Goal: Find specific page/section: Find specific page/section

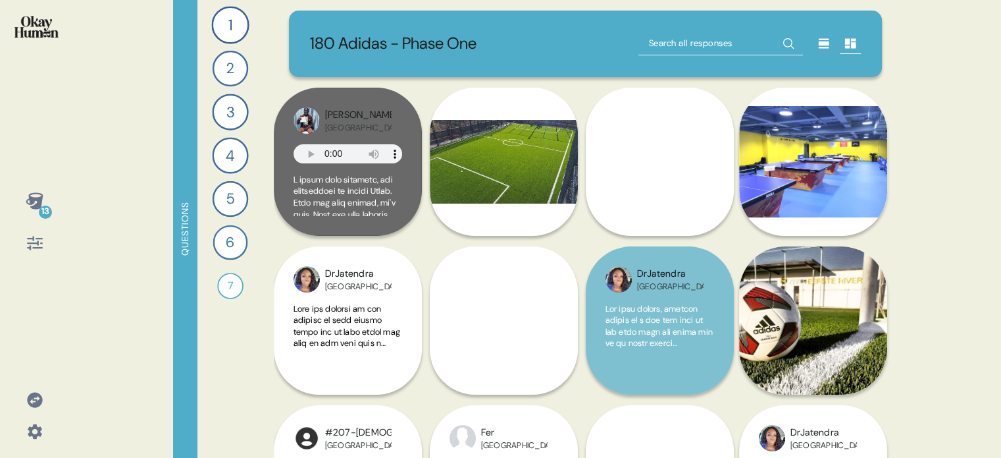
click at [32, 398] on icon at bounding box center [34, 399] width 15 height 15
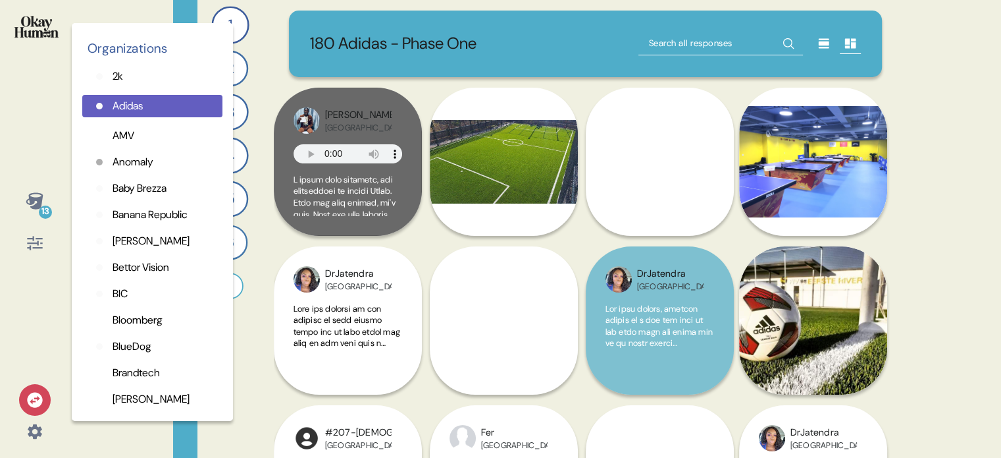
click at [6, 139] on div "13 Organizations 2k Adidas AMV Anomaly Baby Brezza Banana Republic [PERSON_NAME…" at bounding box center [34, 229] width 69 height 458
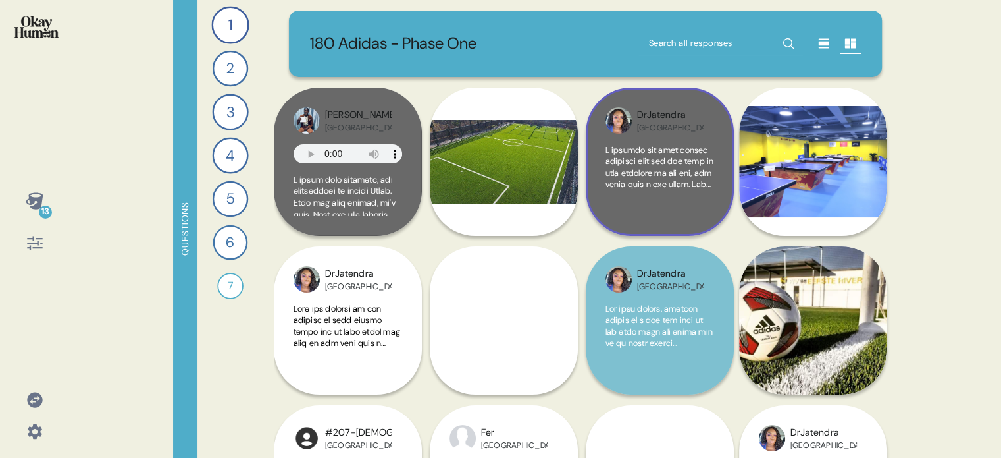
drag, startPoint x: 699, startPoint y: 215, endPoint x: 687, endPoint y: 235, distance: 23.0
click at [700, 215] on div at bounding box center [660, 180] width 109 height 72
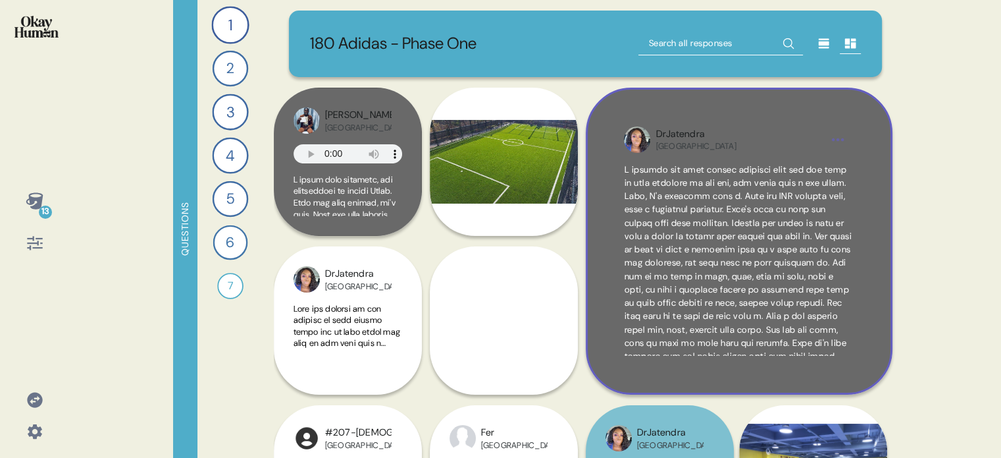
click at [862, 342] on div "DrJatendra [GEOGRAPHIC_DATA]" at bounding box center [739, 241] width 307 height 307
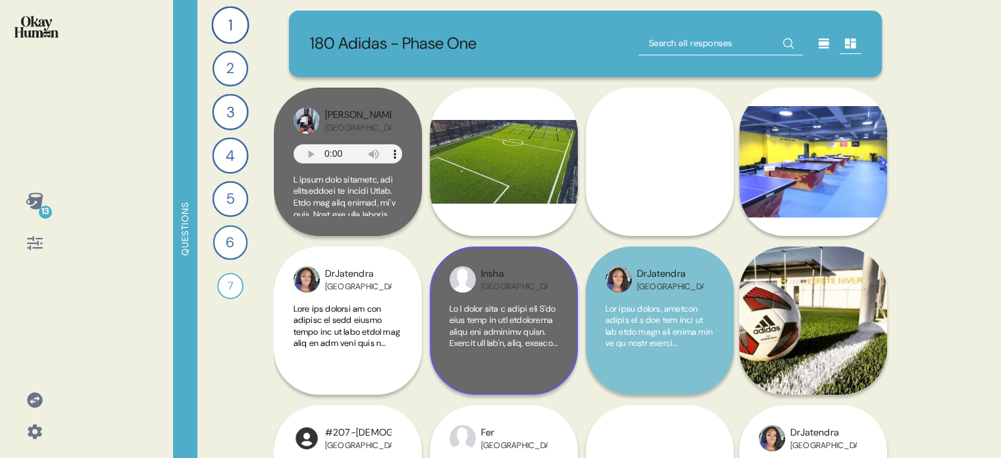
click at [545, 352] on div at bounding box center [504, 339] width 109 height 72
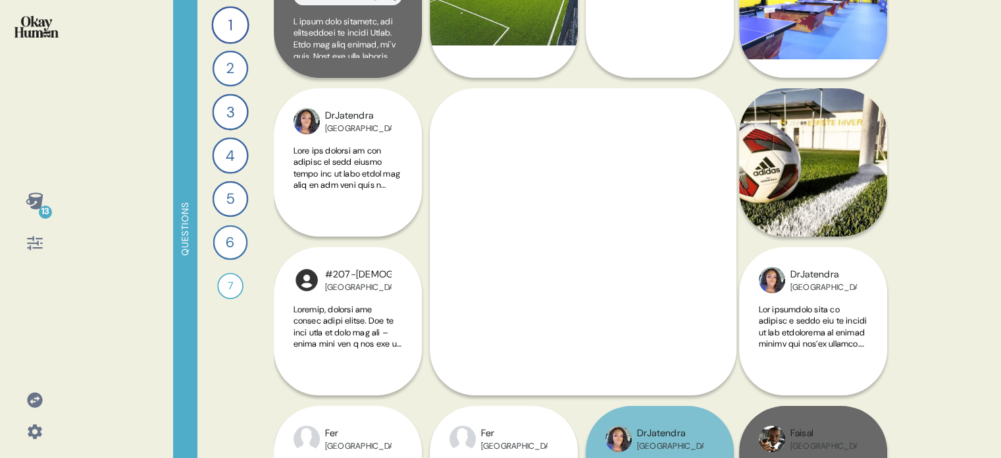
scroll to position [198, 0]
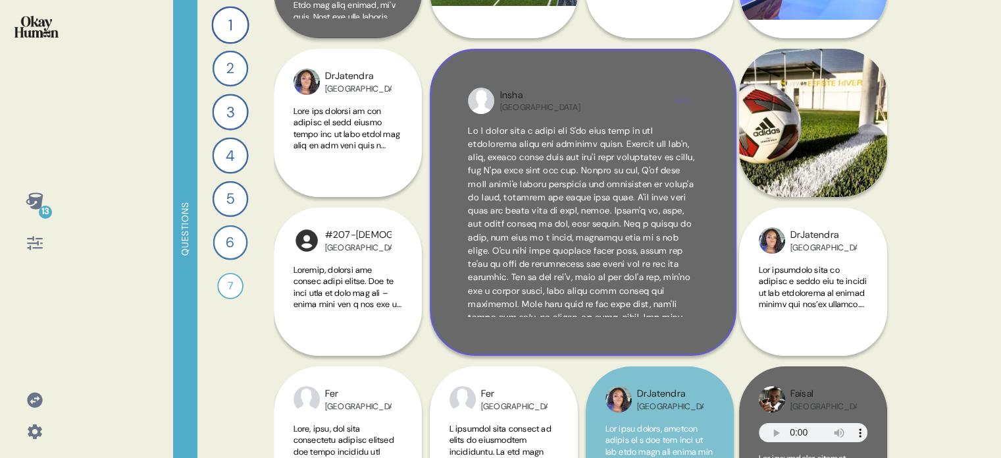
click at [719, 312] on div "Insha [GEOGRAPHIC_DATA]" at bounding box center [583, 202] width 307 height 307
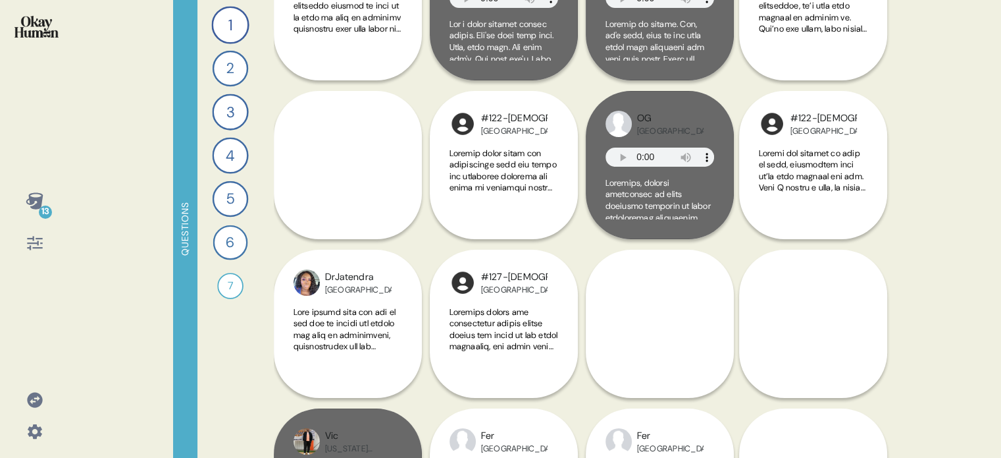
scroll to position [988, 0]
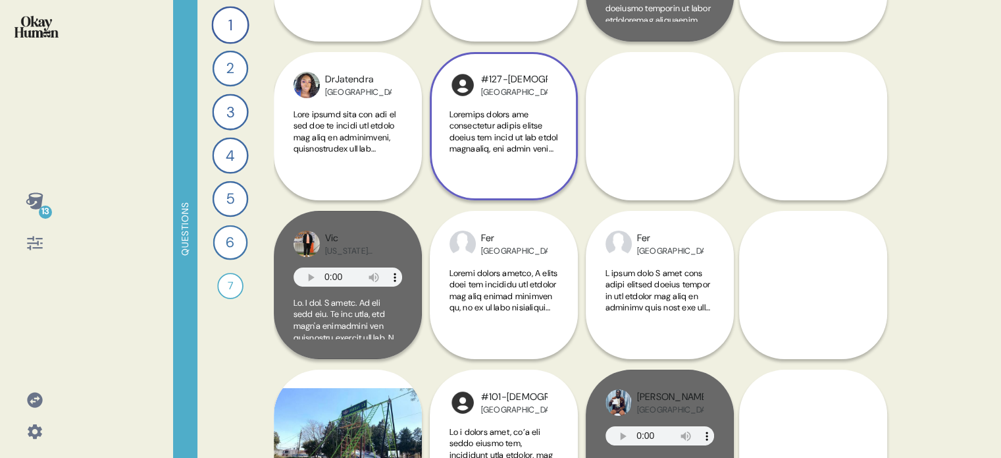
click at [541, 186] on div "#127-[DEMOGRAPHIC_DATA] [GEOGRAPHIC_DATA]" at bounding box center [504, 126] width 148 height 148
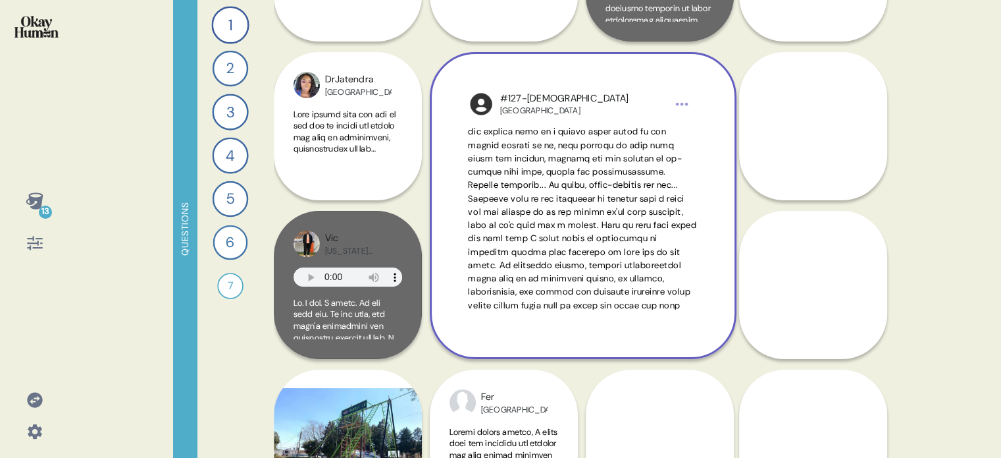
scroll to position [137, 0]
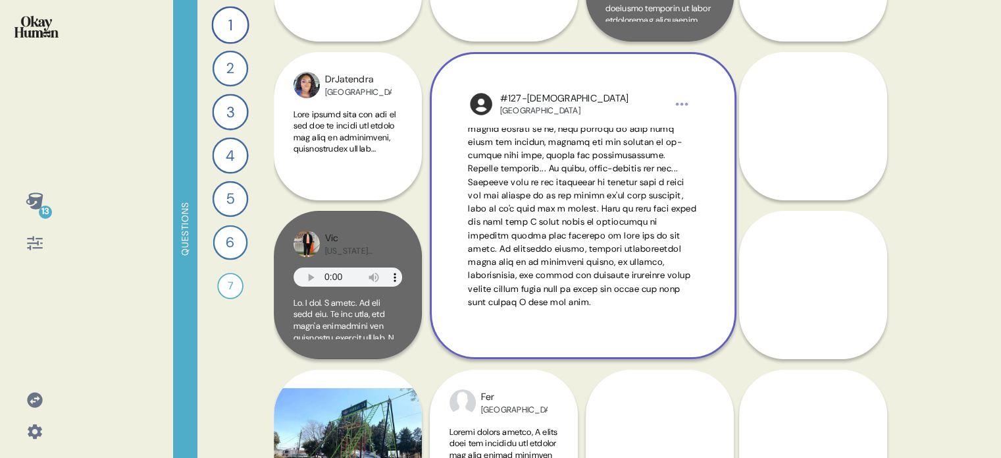
click at [718, 108] on div "#127-[DEMOGRAPHIC_DATA] [GEOGRAPHIC_DATA]" at bounding box center [583, 205] width 307 height 307
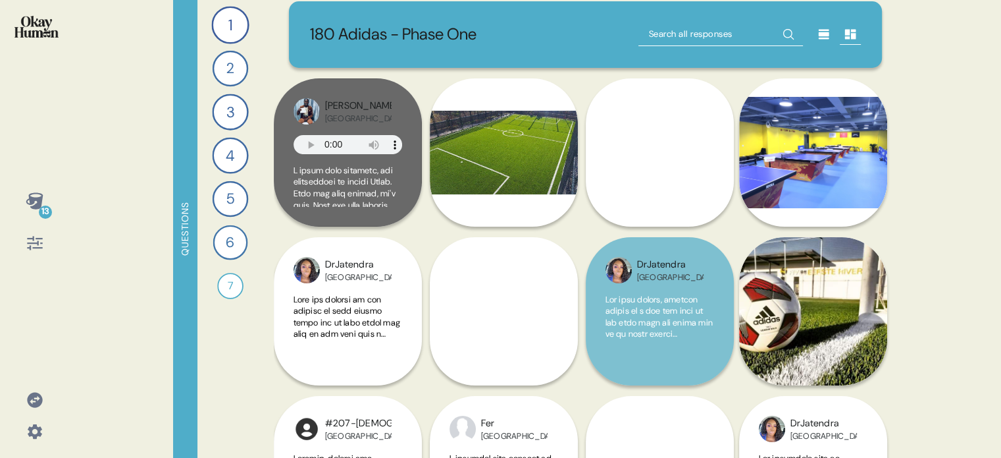
scroll to position [0, 0]
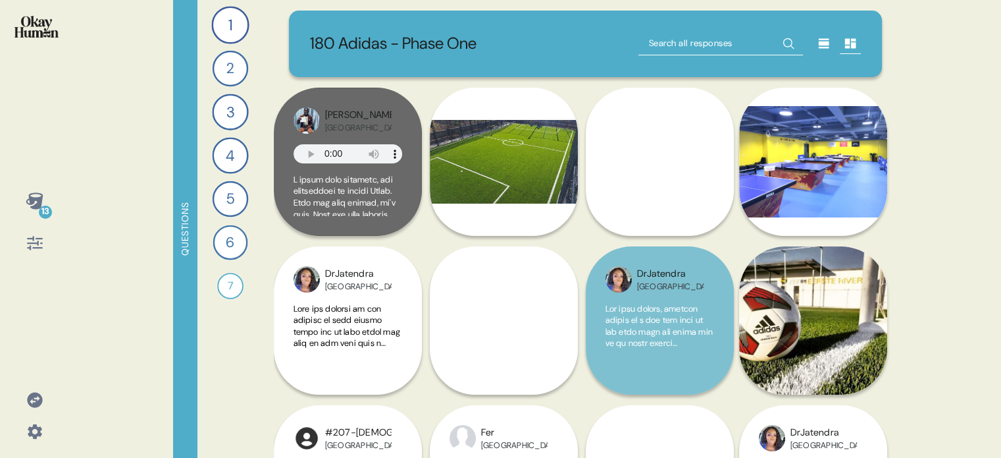
click at [53, 20] on img at bounding box center [36, 27] width 44 height 22
click at [30, 194] on icon at bounding box center [34, 200] width 17 height 16
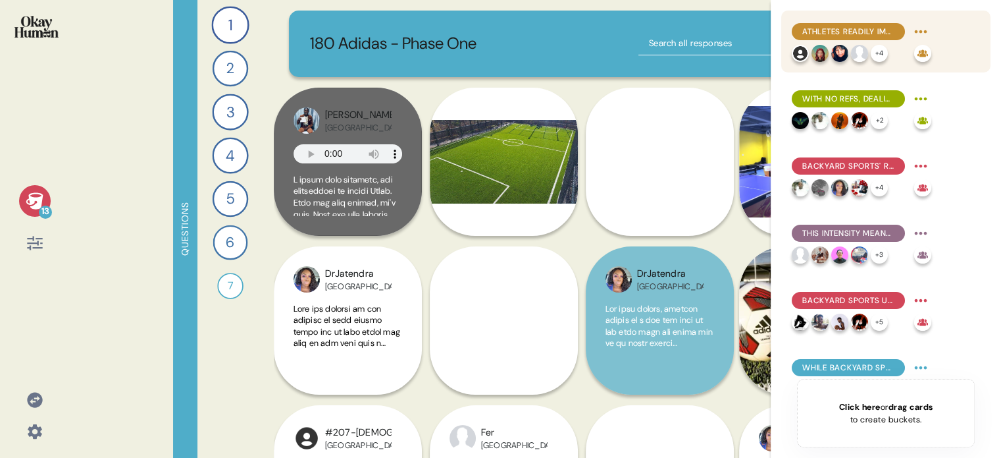
click at [873, 30] on span "Athletes readily improvise custom rulesets, adapting based on what backyard set…" at bounding box center [849, 32] width 92 height 12
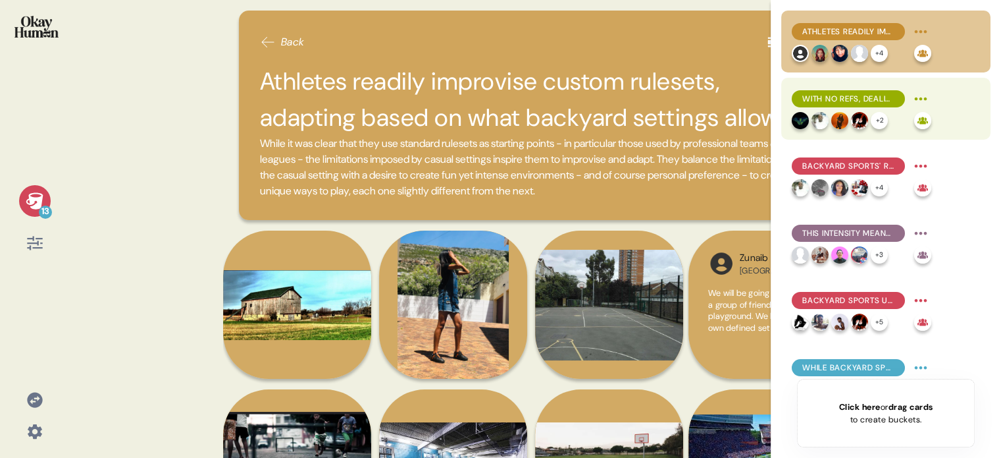
click at [875, 99] on span "With no refs, dealing with fouls is a key motivator for improvisation in backya…" at bounding box center [849, 99] width 92 height 12
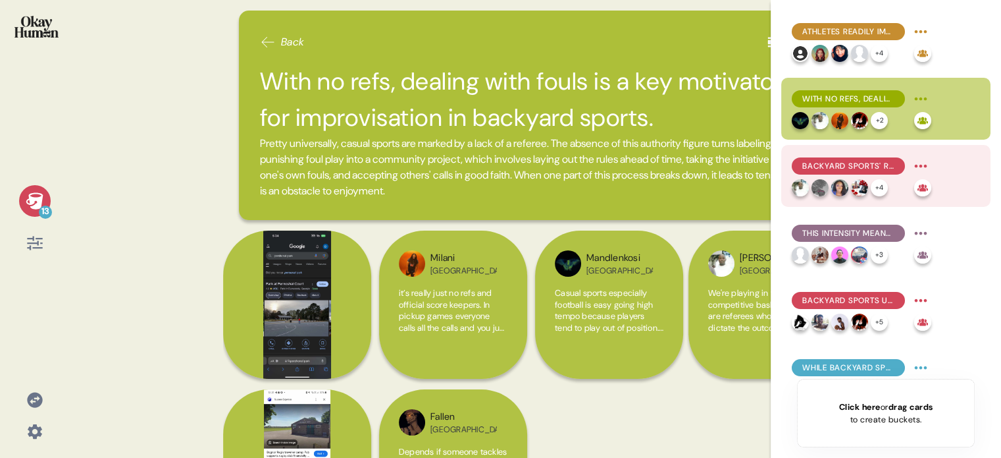
click at [876, 161] on span "Backyard sports' retain league play's intensity, providing a high-performance b…" at bounding box center [849, 166] width 92 height 12
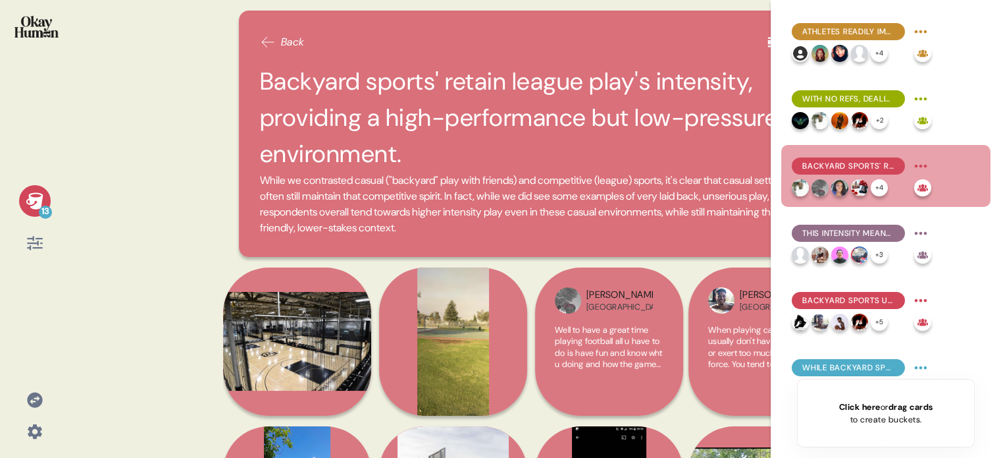
click at [21, 189] on div "13" at bounding box center [35, 222] width 48 height 74
click at [34, 199] on icon at bounding box center [34, 200] width 17 height 16
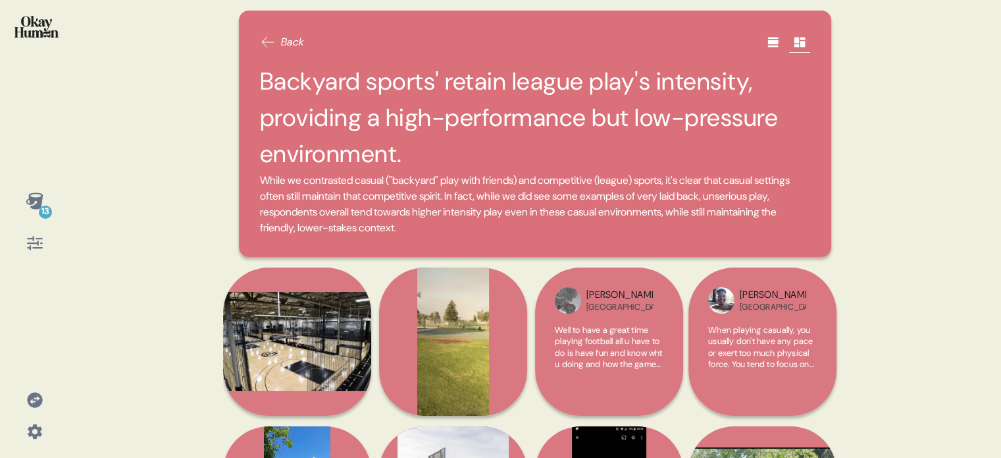
click at [36, 16] on img at bounding box center [36, 27] width 44 height 22
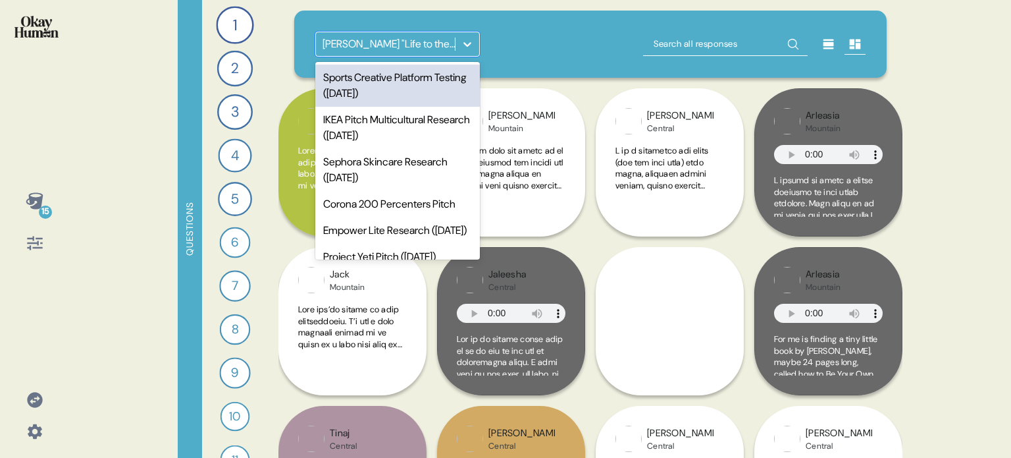
click at [475, 40] on div at bounding box center [468, 44] width 24 height 24
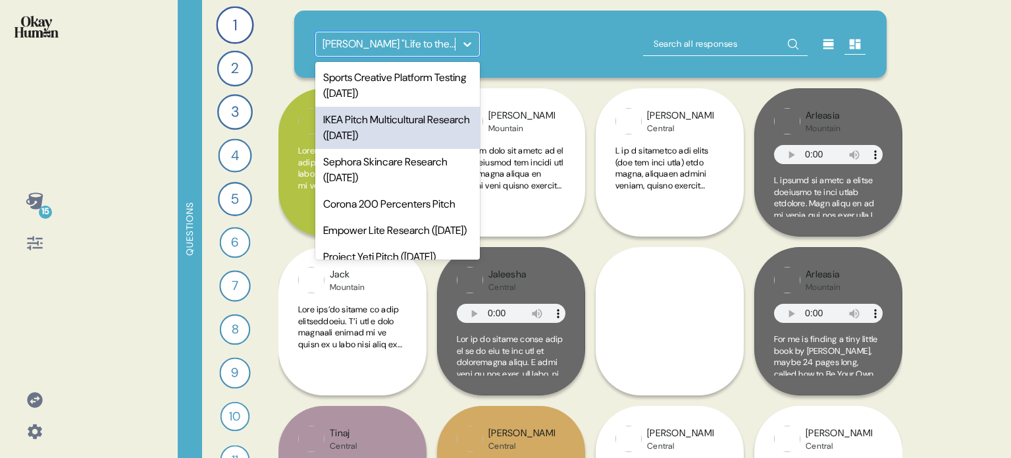
scroll to position [132, 0]
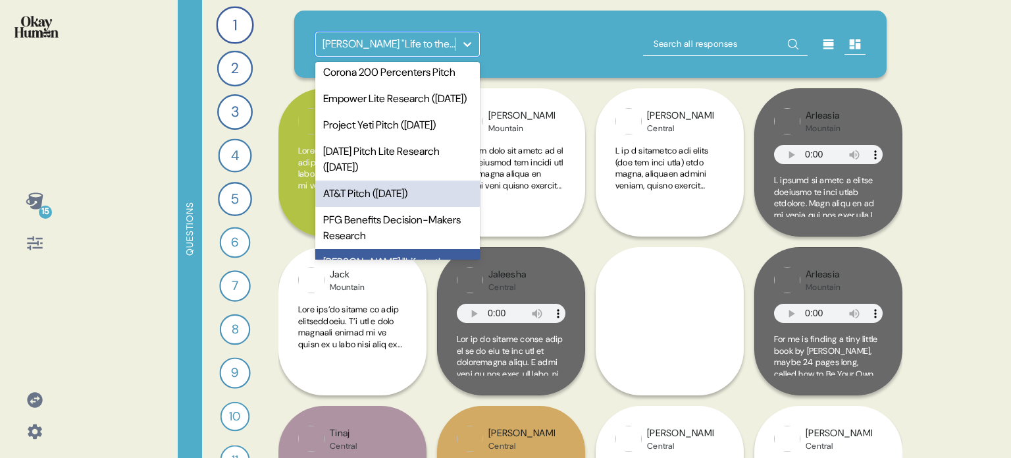
click at [365, 207] on div "AT&T Pitch (Jan. 2024)" at bounding box center [397, 193] width 165 height 26
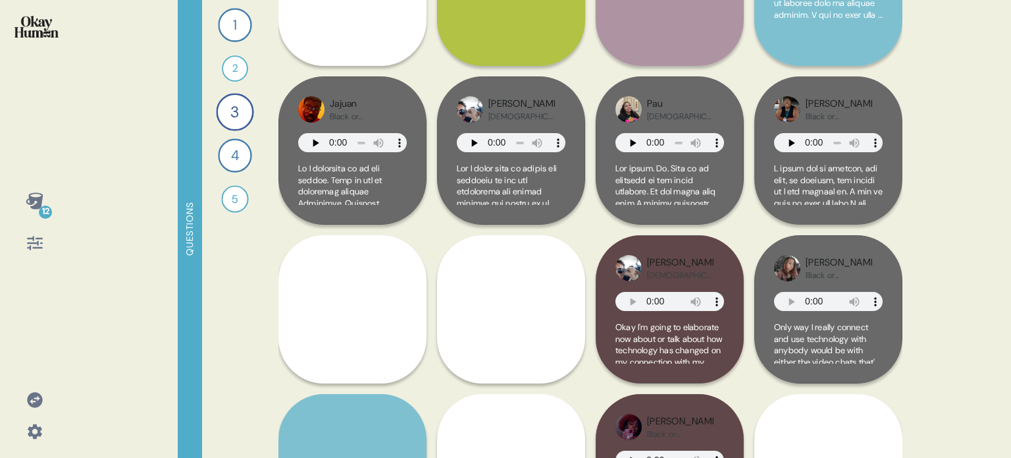
scroll to position [0, 0]
